Goal: Task Accomplishment & Management: Complete application form

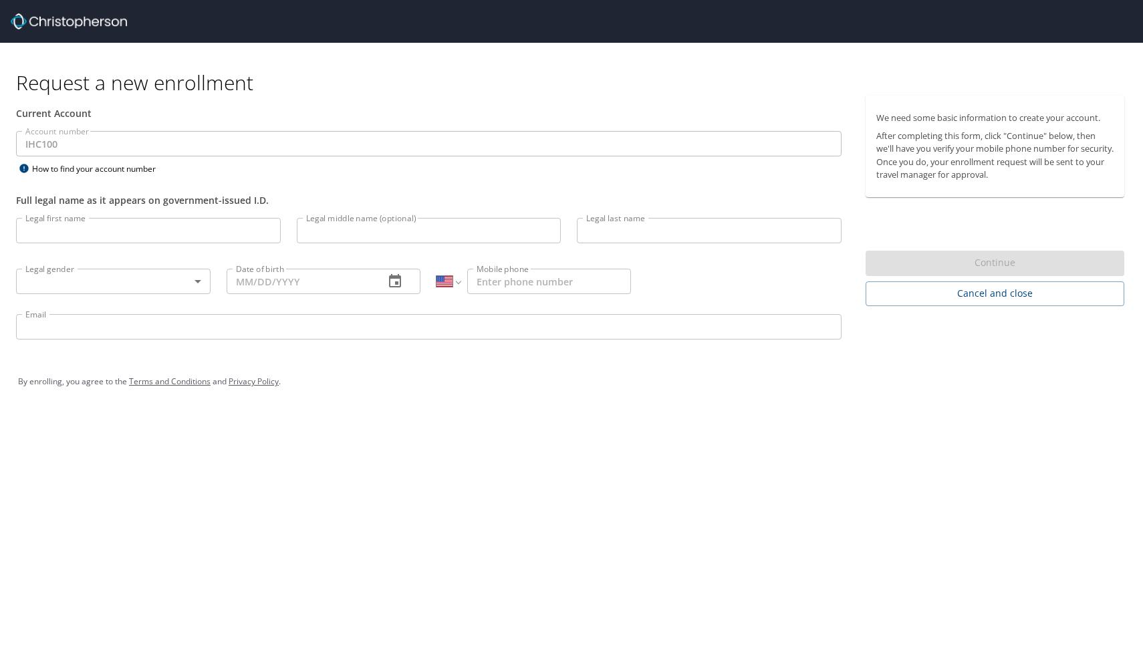
select select "US"
type input "[PERSON_NAME]"
click at [58, 275] on body "Request a new enrollment Current Account Account number IHC100 Account number H…" at bounding box center [571, 330] width 1143 height 661
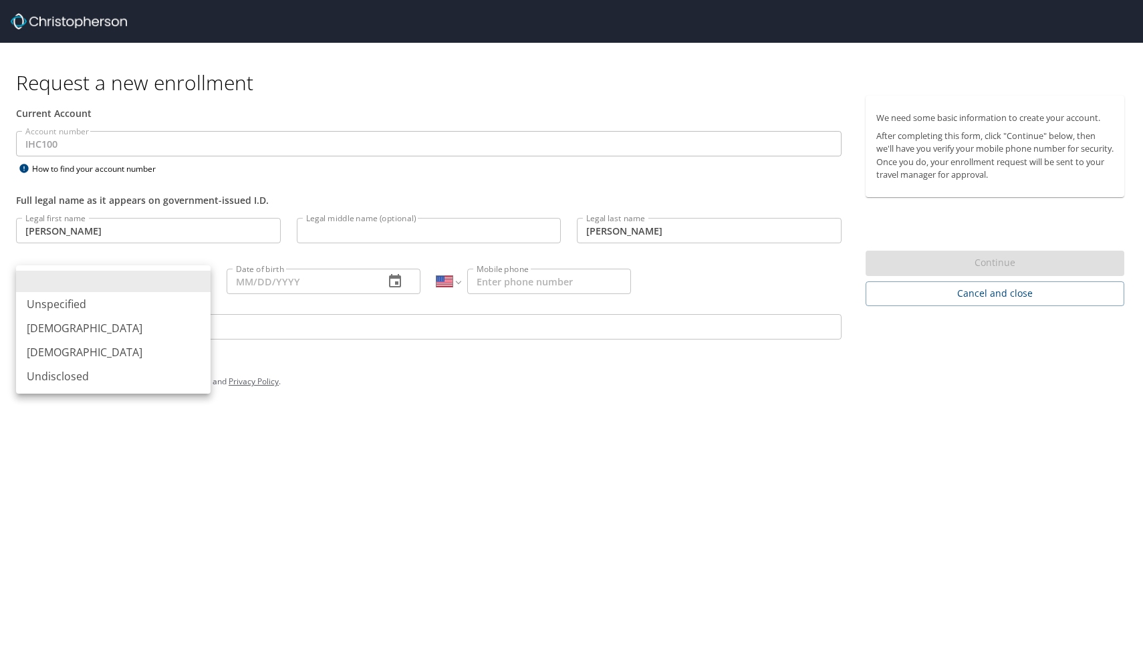
click at [65, 334] on li "[DEMOGRAPHIC_DATA]" at bounding box center [113, 328] width 194 height 24
type input "[DEMOGRAPHIC_DATA]"
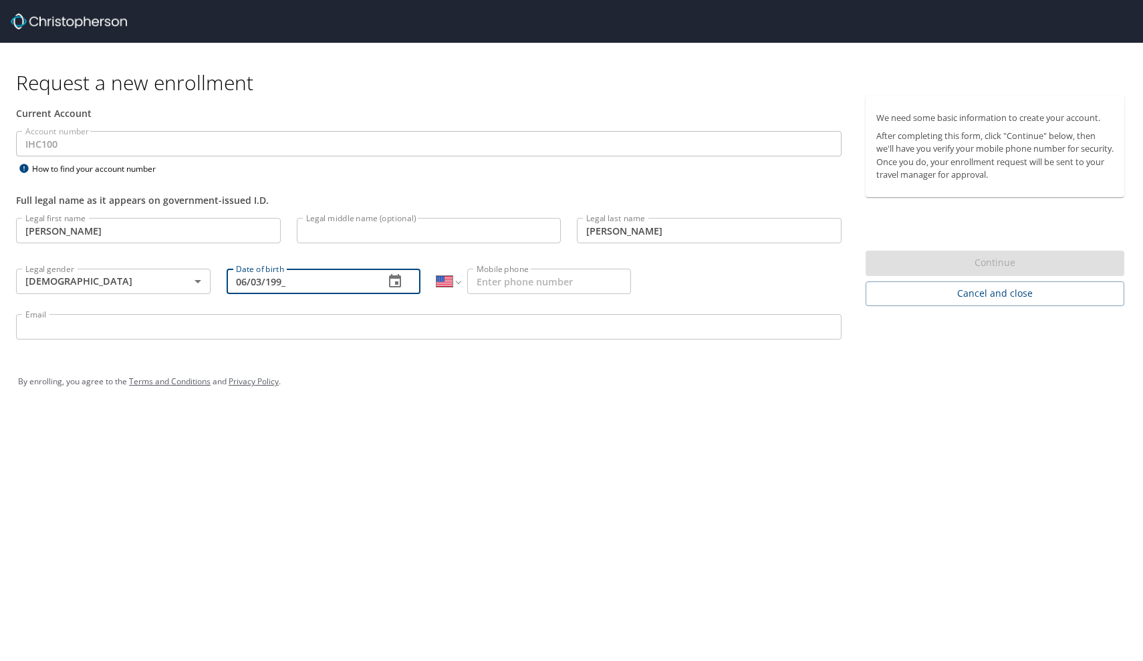
type input "[DATE]"
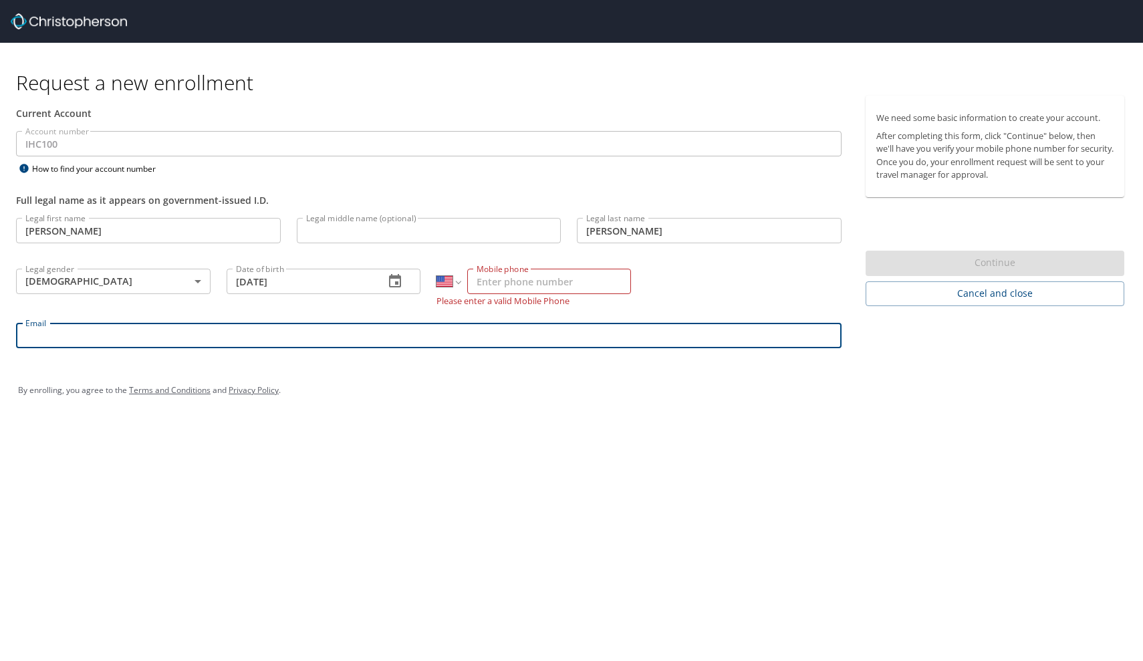
click at [521, 284] on input "Mobile phone" at bounding box center [549, 281] width 164 height 25
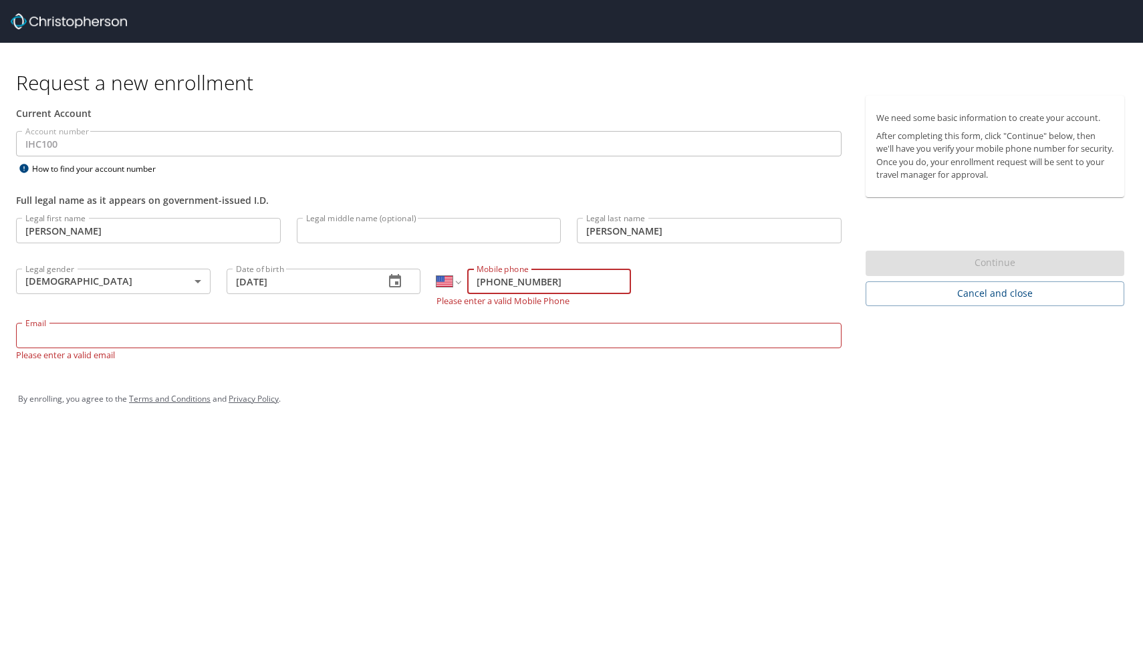
type input "[PHONE_NUMBER]"
click at [156, 374] on div "By enrolling, you agree to the Terms and Conditions and Privacy Policy ." at bounding box center [571, 399] width 1127 height 60
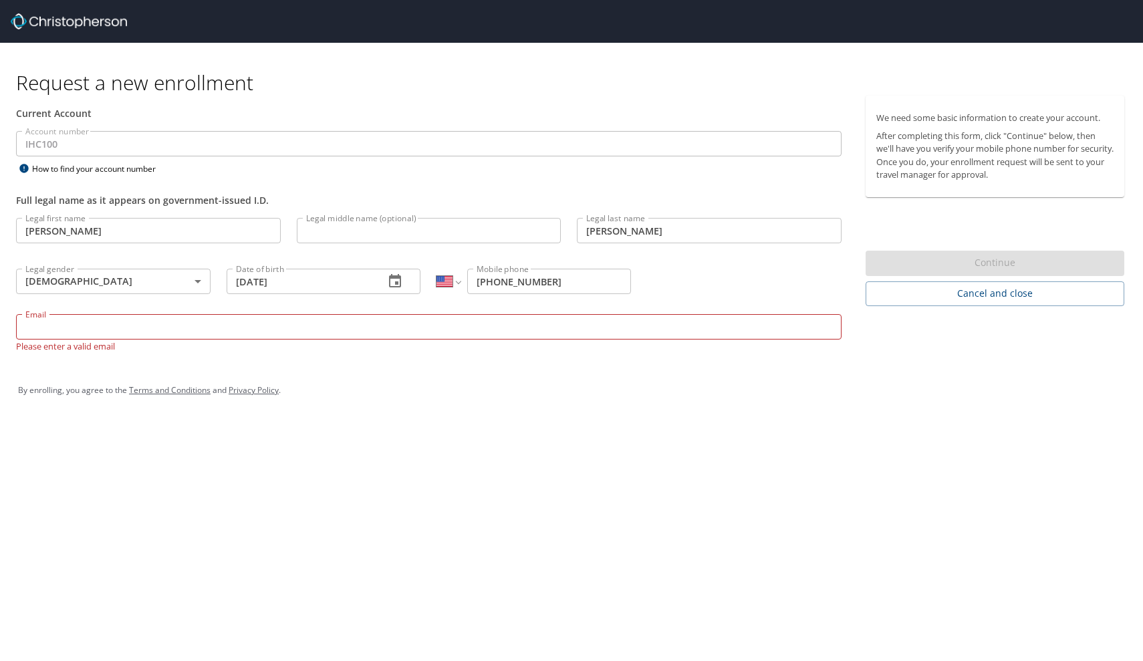
click at [100, 339] on input "Email" at bounding box center [428, 326] width 825 height 25
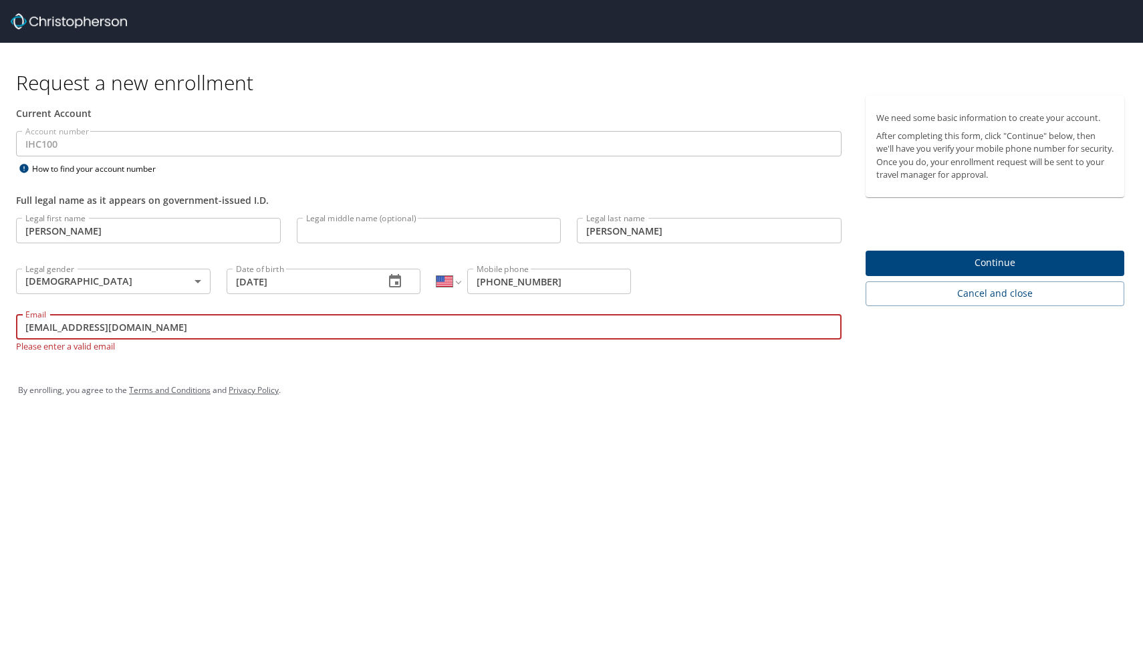
type input "[EMAIL_ADDRESS][DOMAIN_NAME]"
click at [926, 259] on span "Continue" at bounding box center [995, 263] width 238 height 17
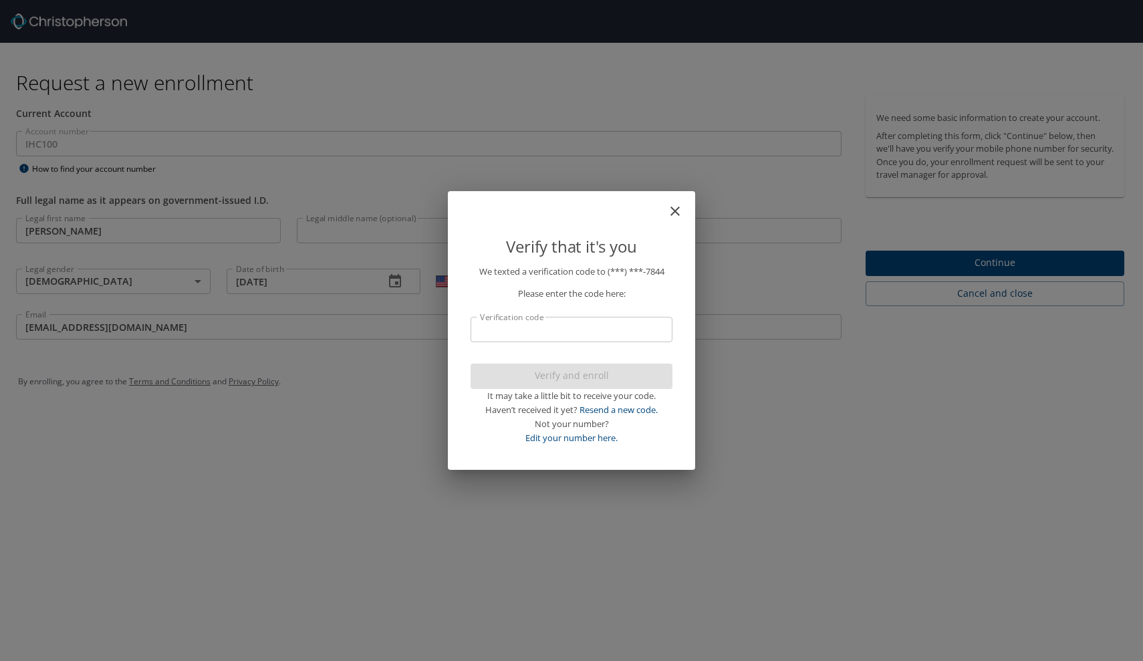
click at [536, 336] on input "Verification code" at bounding box center [572, 329] width 202 height 25
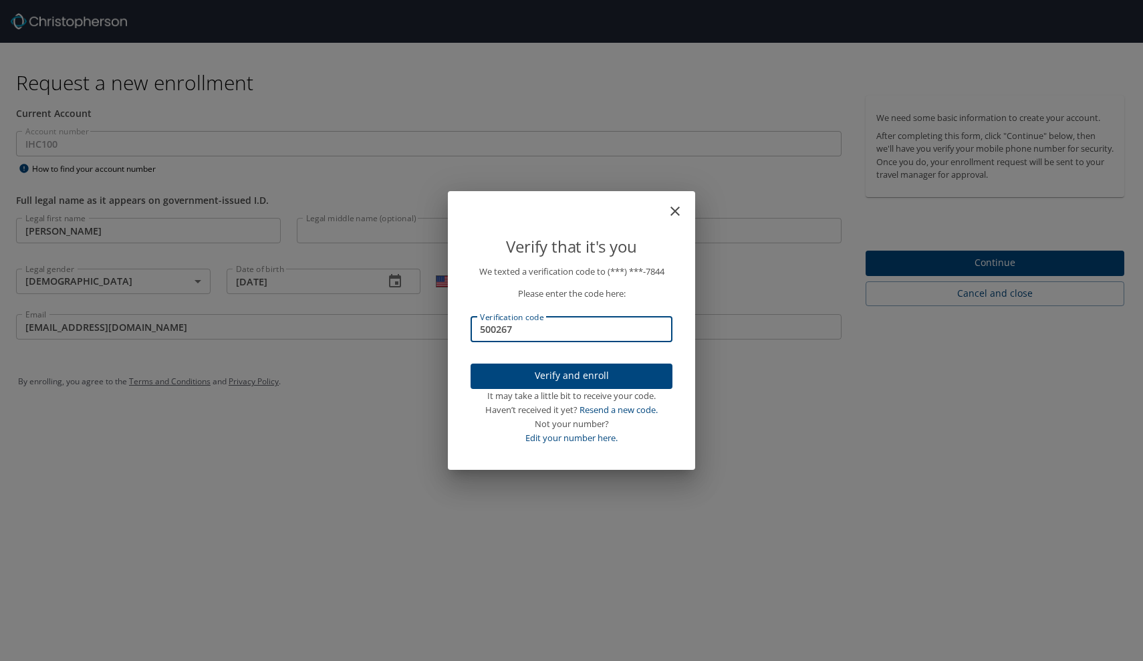
type input "500267"
click at [593, 368] on span "Verify and enroll" at bounding box center [571, 376] width 180 height 17
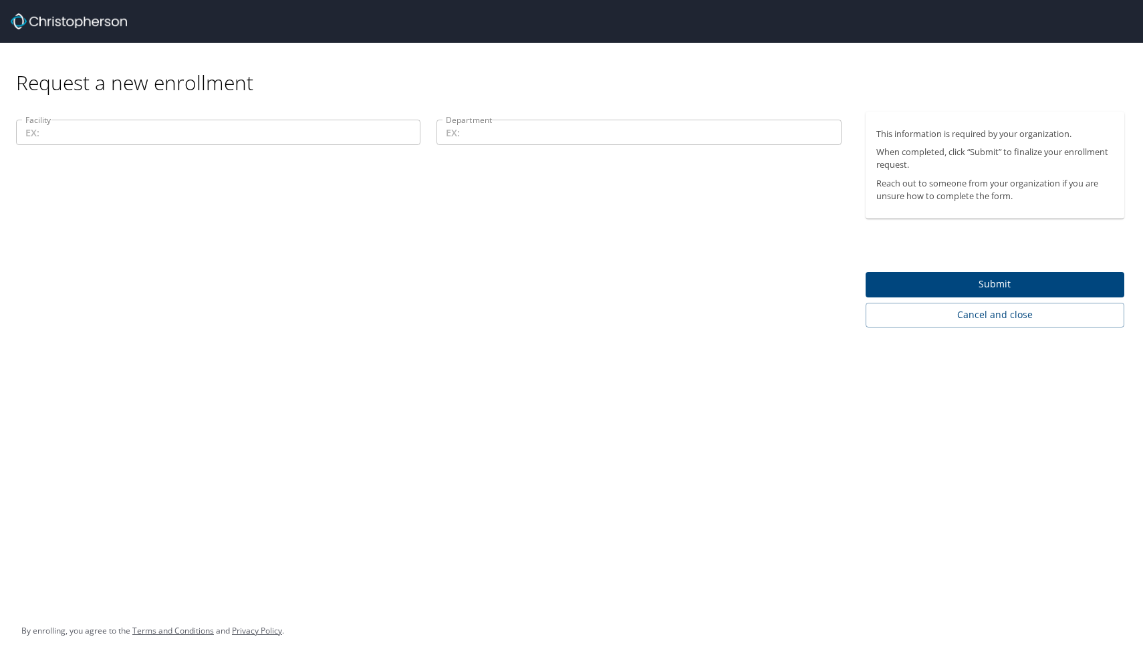
click at [487, 136] on input "Department" at bounding box center [638, 132] width 404 height 25
type input "Life Flight"
click at [142, 148] on div "Facility Facility" at bounding box center [218, 134] width 420 height 45
click at [117, 135] on input "Facility" at bounding box center [218, 132] width 404 height 25
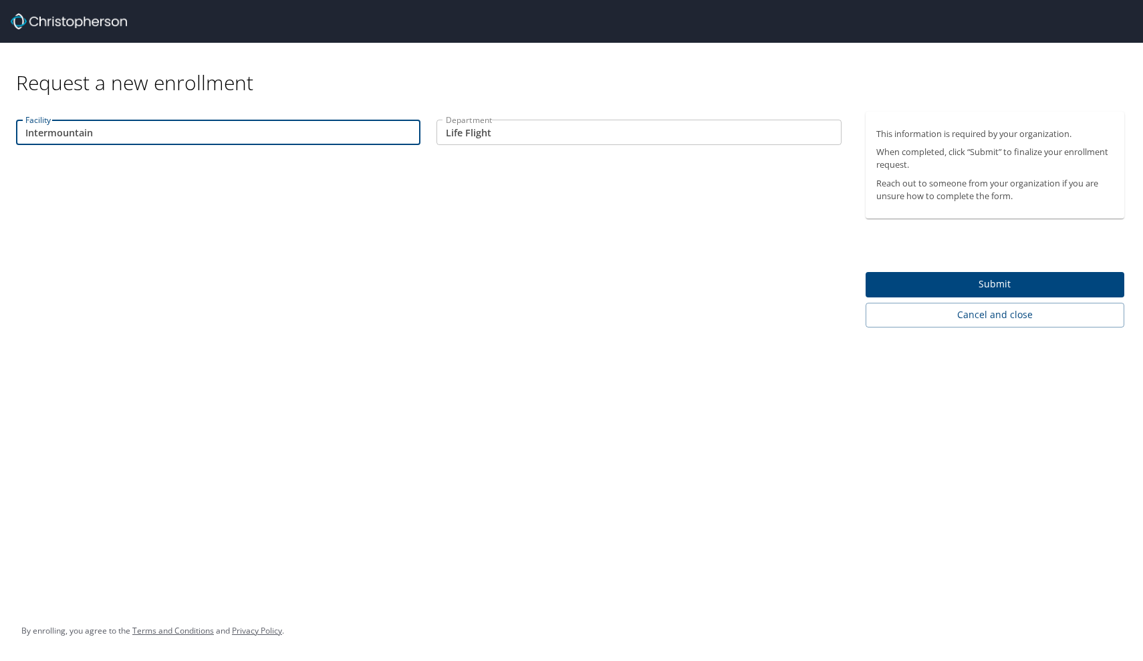
type input "Intermountain"
click at [962, 272] on button "Submit" at bounding box center [995, 285] width 259 height 26
